Goal: Information Seeking & Learning: Learn about a topic

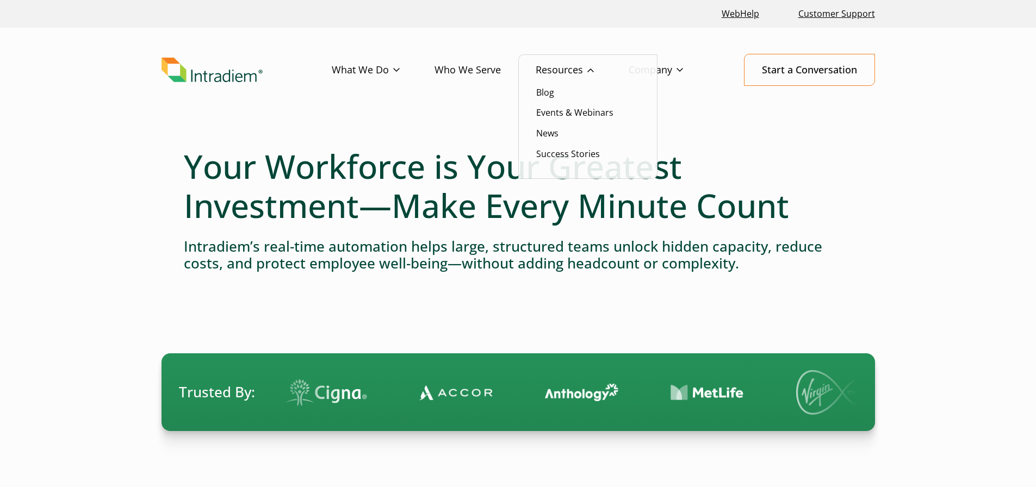
click at [584, 162] on ul "Blog Events & Webinars News Success Stories" at bounding box center [587, 116] width 139 height 125
click at [582, 158] on link "Success Stories" at bounding box center [568, 154] width 64 height 12
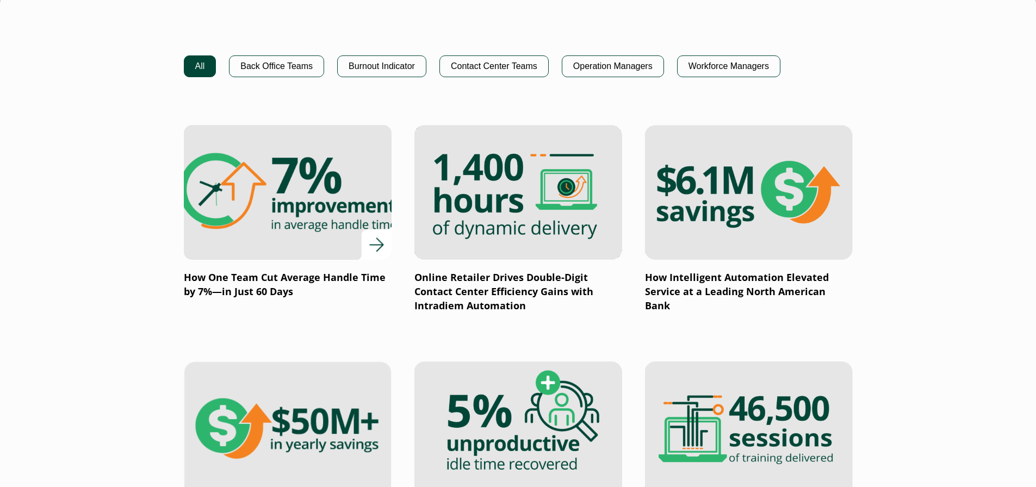
scroll to position [653, 0]
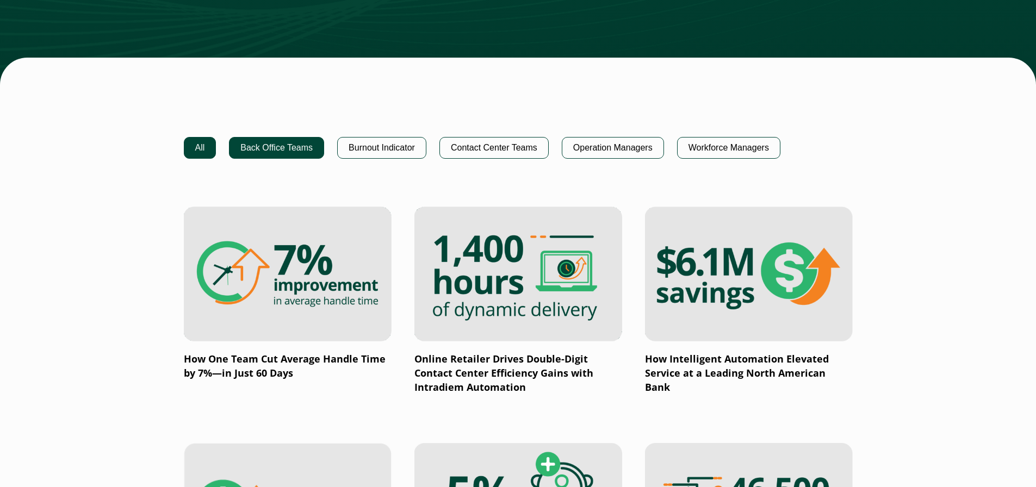
click at [283, 150] on button "Back Office Teams" at bounding box center [276, 148] width 95 height 22
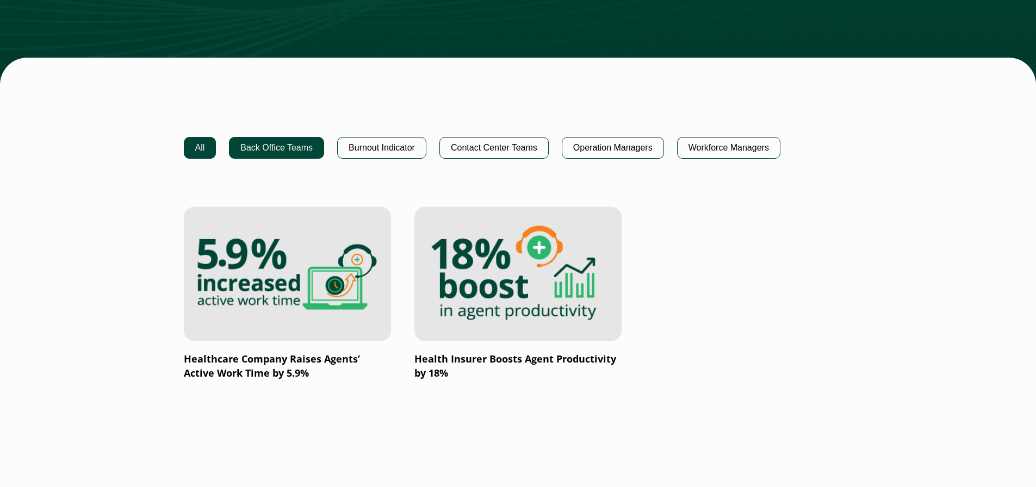
click at [204, 151] on button "All" at bounding box center [200, 148] width 33 height 22
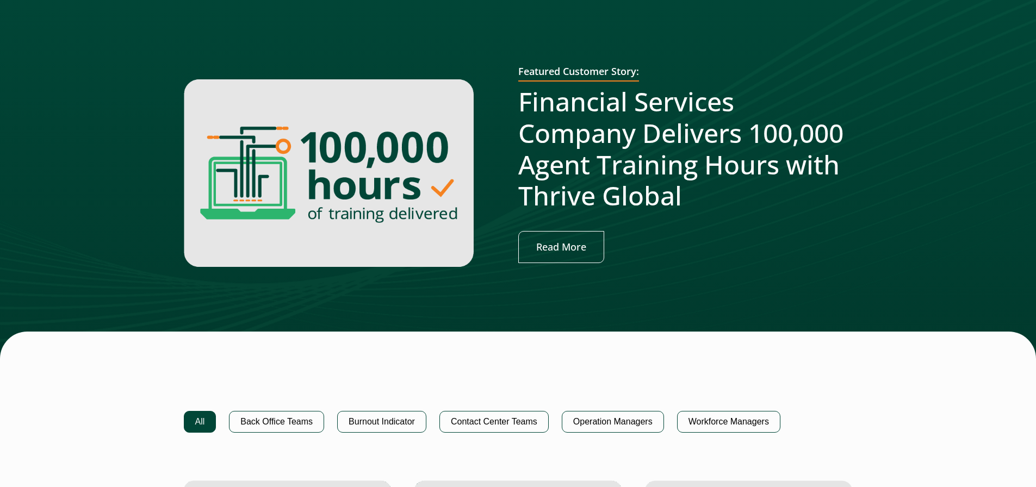
scroll to position [489, 0]
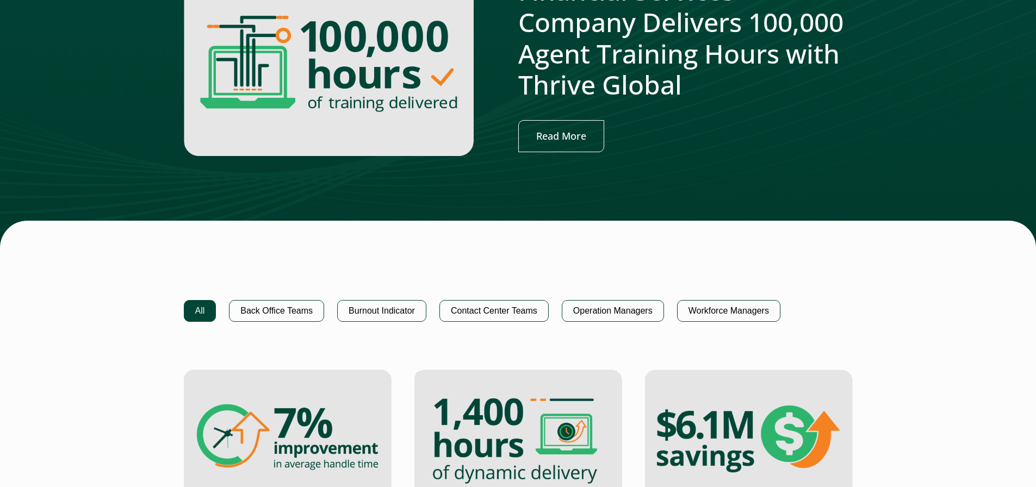
click at [189, 304] on button "All" at bounding box center [200, 311] width 33 height 22
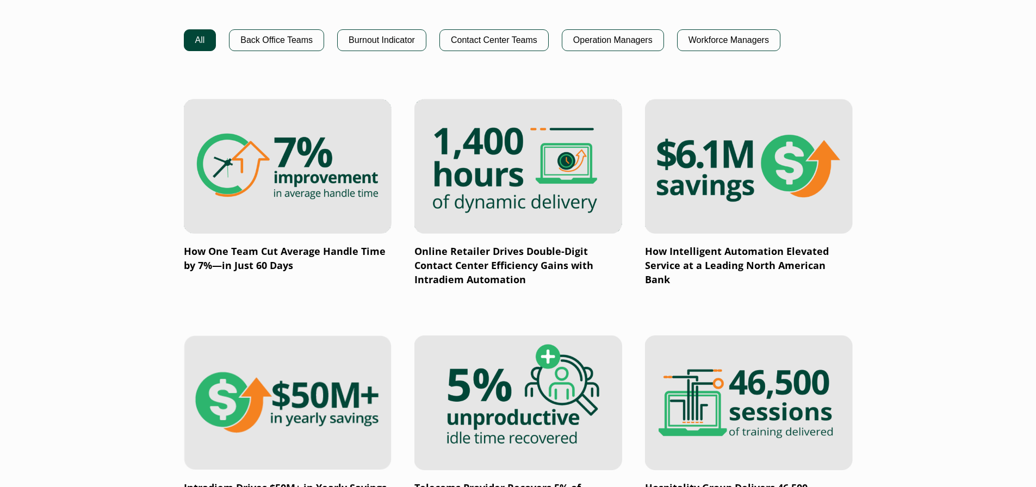
scroll to position [707, 0]
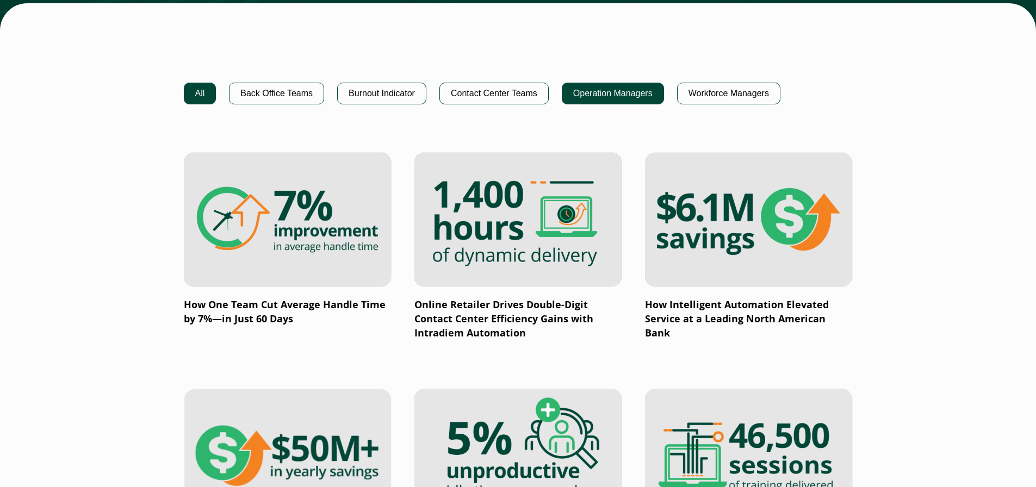
click at [627, 96] on button "Operation Managers" at bounding box center [613, 94] width 102 height 22
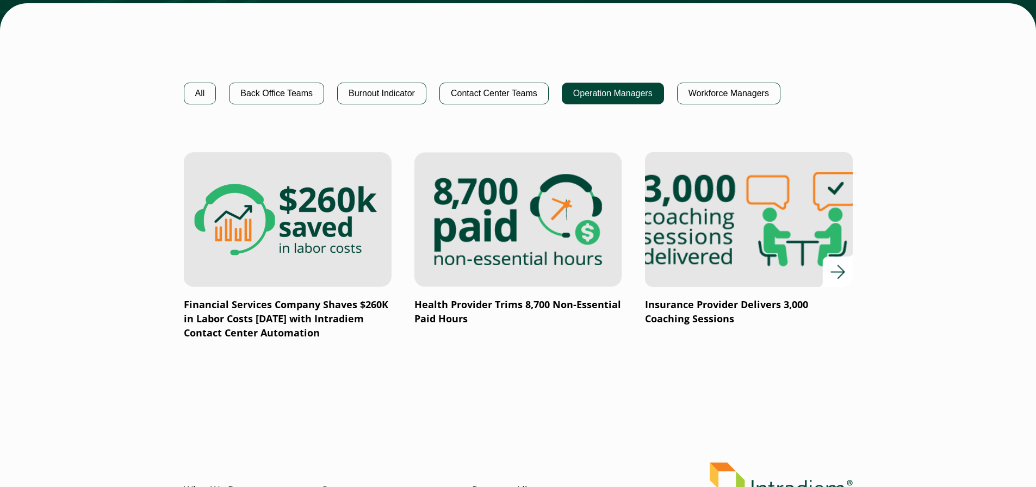
click at [760, 224] on img at bounding box center [748, 220] width 249 height 162
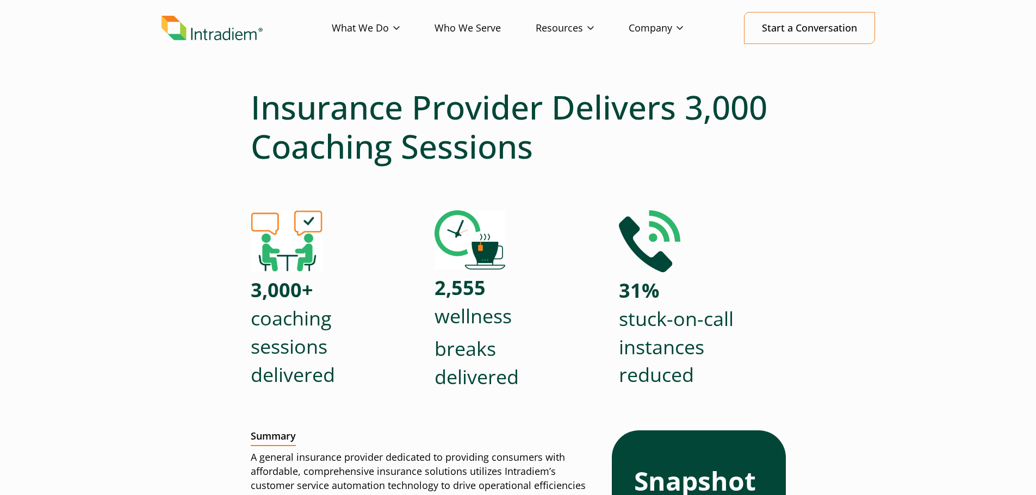
scroll to position [163, 0]
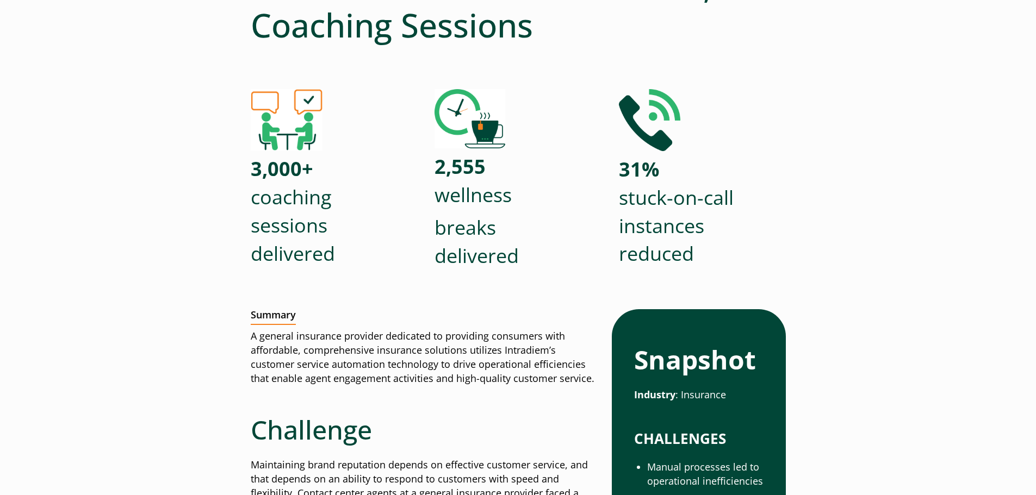
click at [395, 290] on div "3,000+ coaching sessions delivered" at bounding box center [334, 190] width 167 height 203
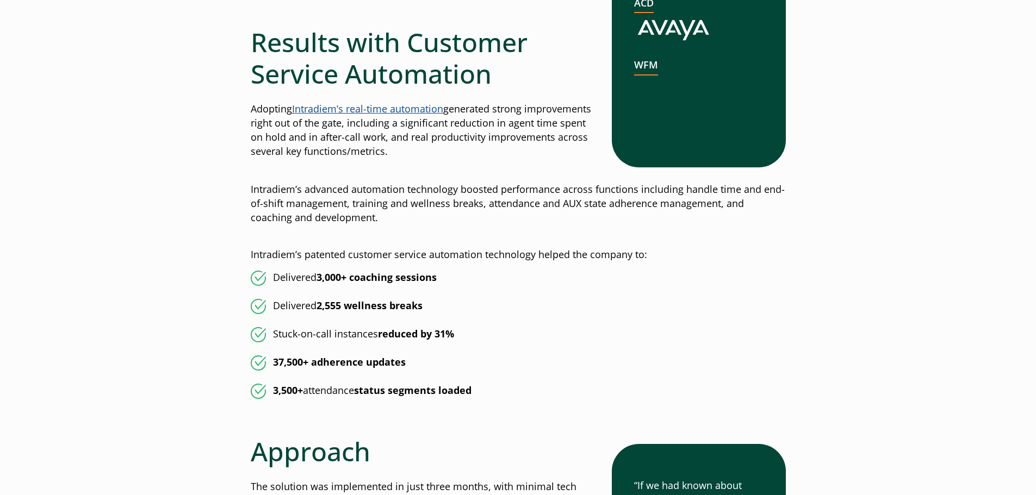
scroll to position [816, 0]
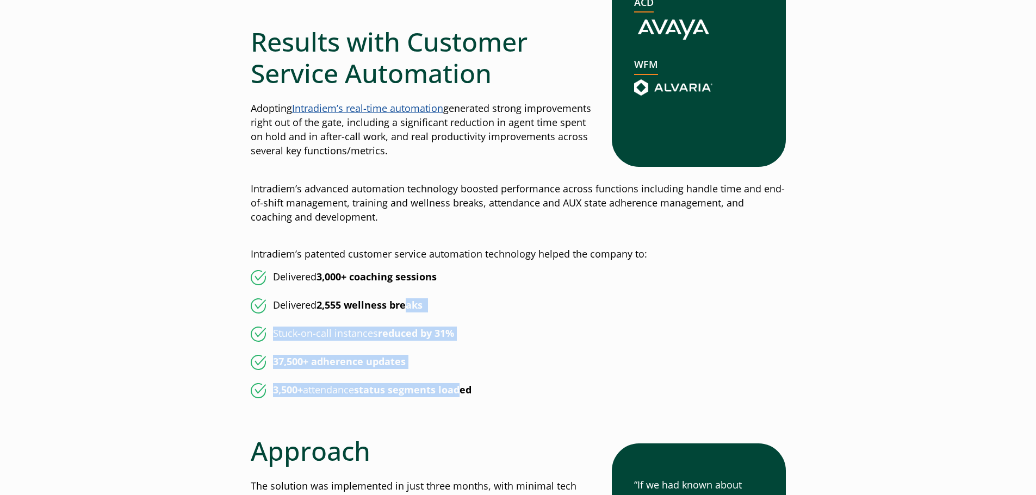
drag, startPoint x: 405, startPoint y: 308, endPoint x: 469, endPoint y: 390, distance: 103.9
click at [469, 390] on ul "Delivered 3,000+ coaching sessions Delivered 2,555 wellness breaks Stuck-on-cal…" at bounding box center [518, 334] width 535 height 128
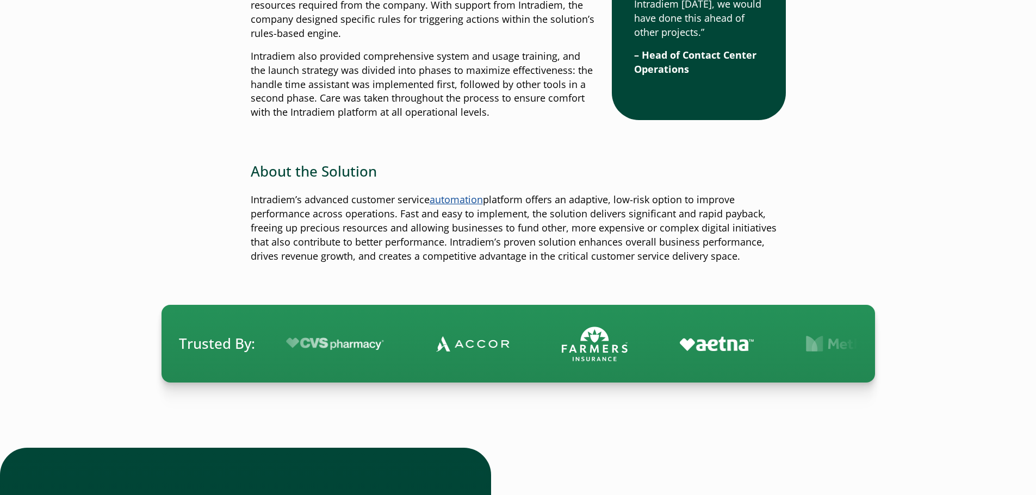
scroll to position [1142, 0]
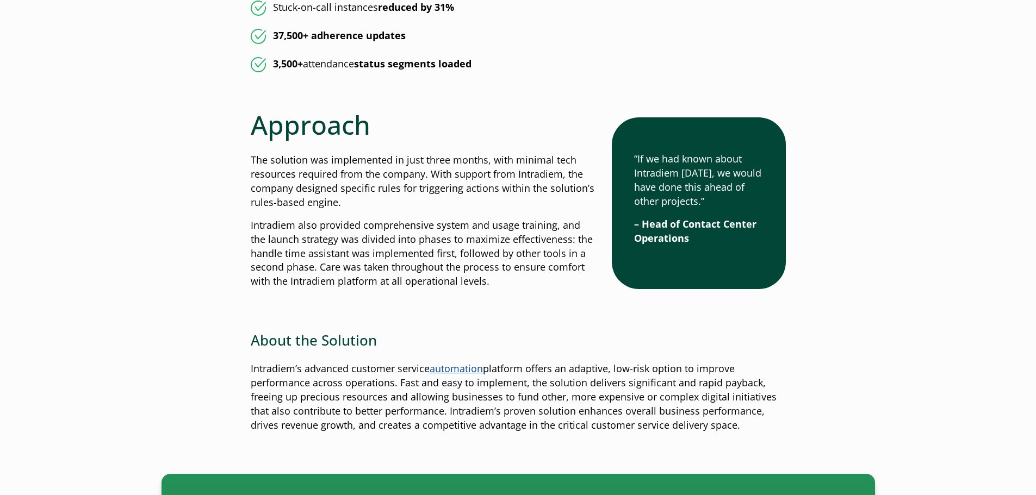
click at [370, 174] on p "The solution was implemented in just three months, with minimal tech resources …" at bounding box center [423, 181] width 344 height 57
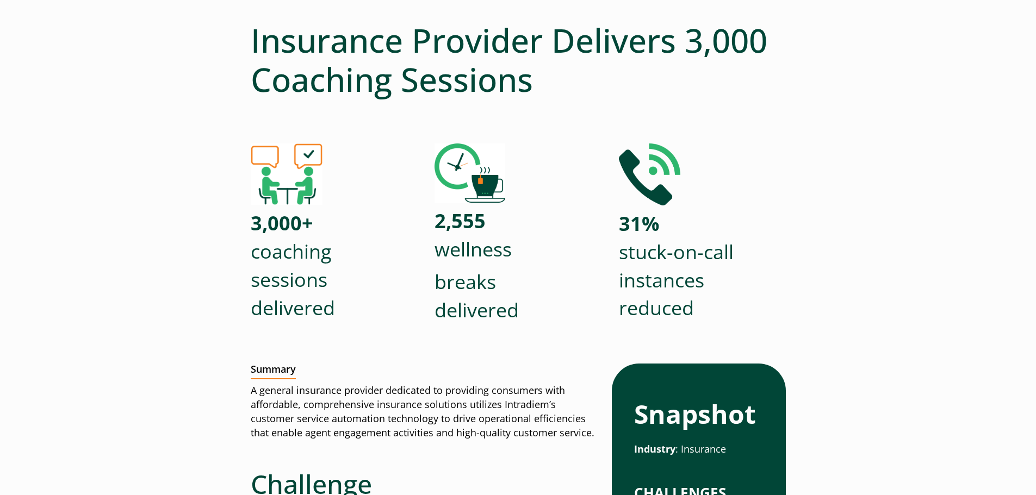
scroll to position [0, 0]
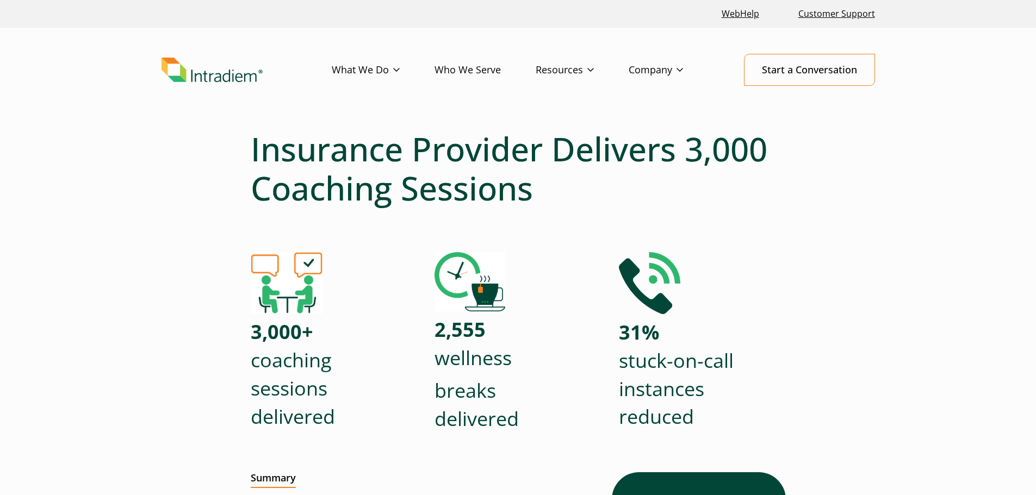
click at [559, 382] on div "2,555 wellness breaks delivered" at bounding box center [518, 354] width 167 height 205
